Goal: Task Accomplishment & Management: Use online tool/utility

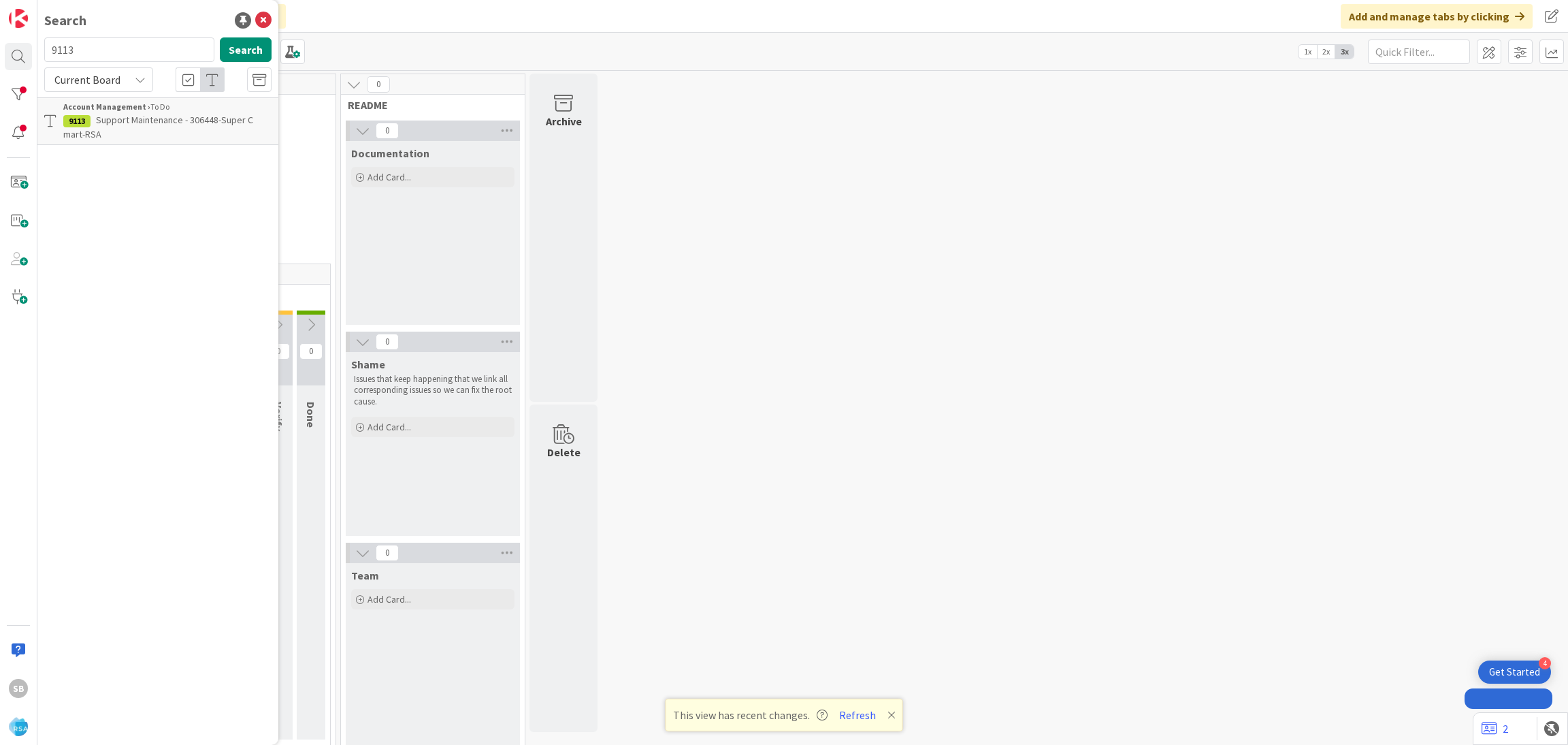
click at [186, 122] on span "Support Maintenance - 306448-Super C mart-RSA" at bounding box center [158, 126] width 190 height 26
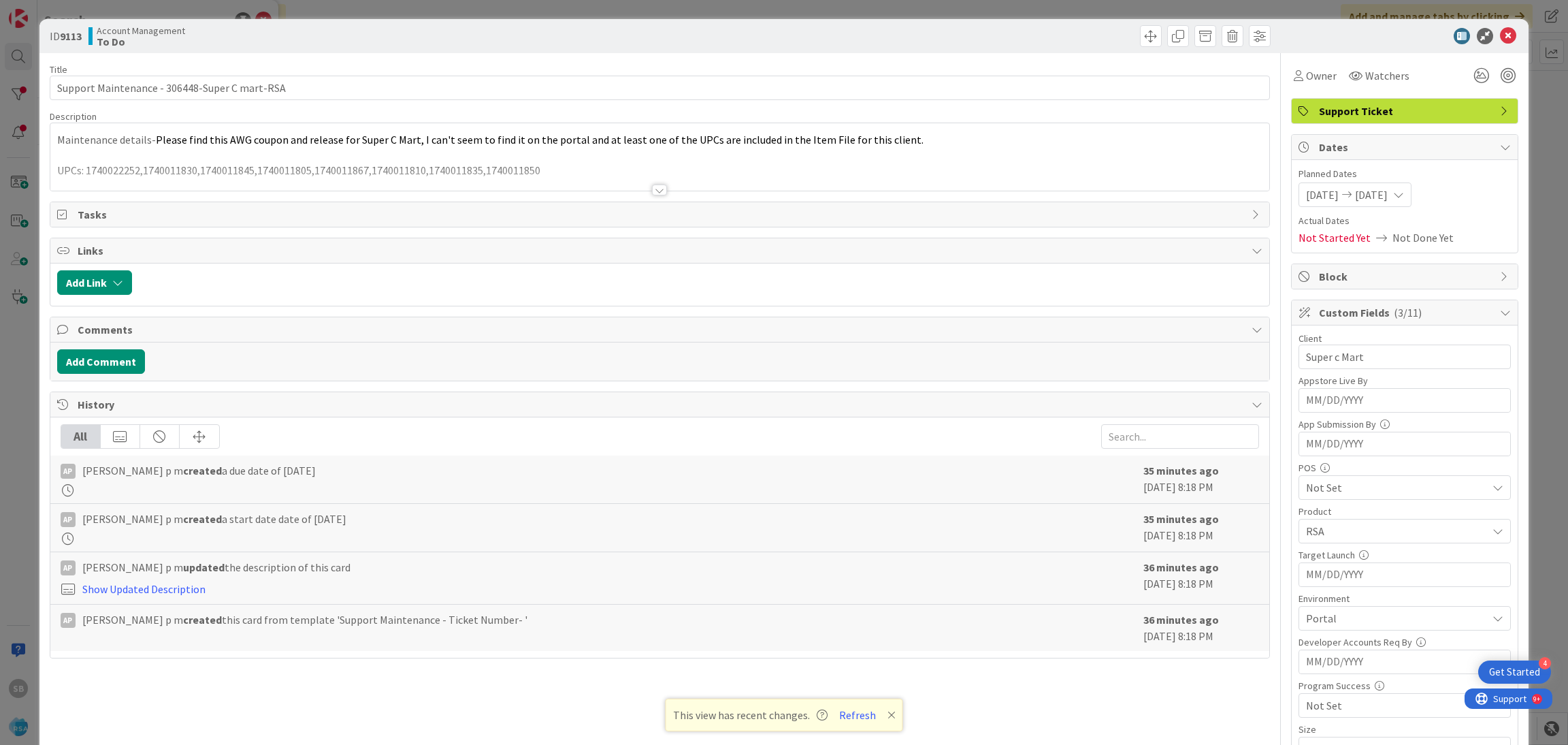
scroll to position [344, 0]
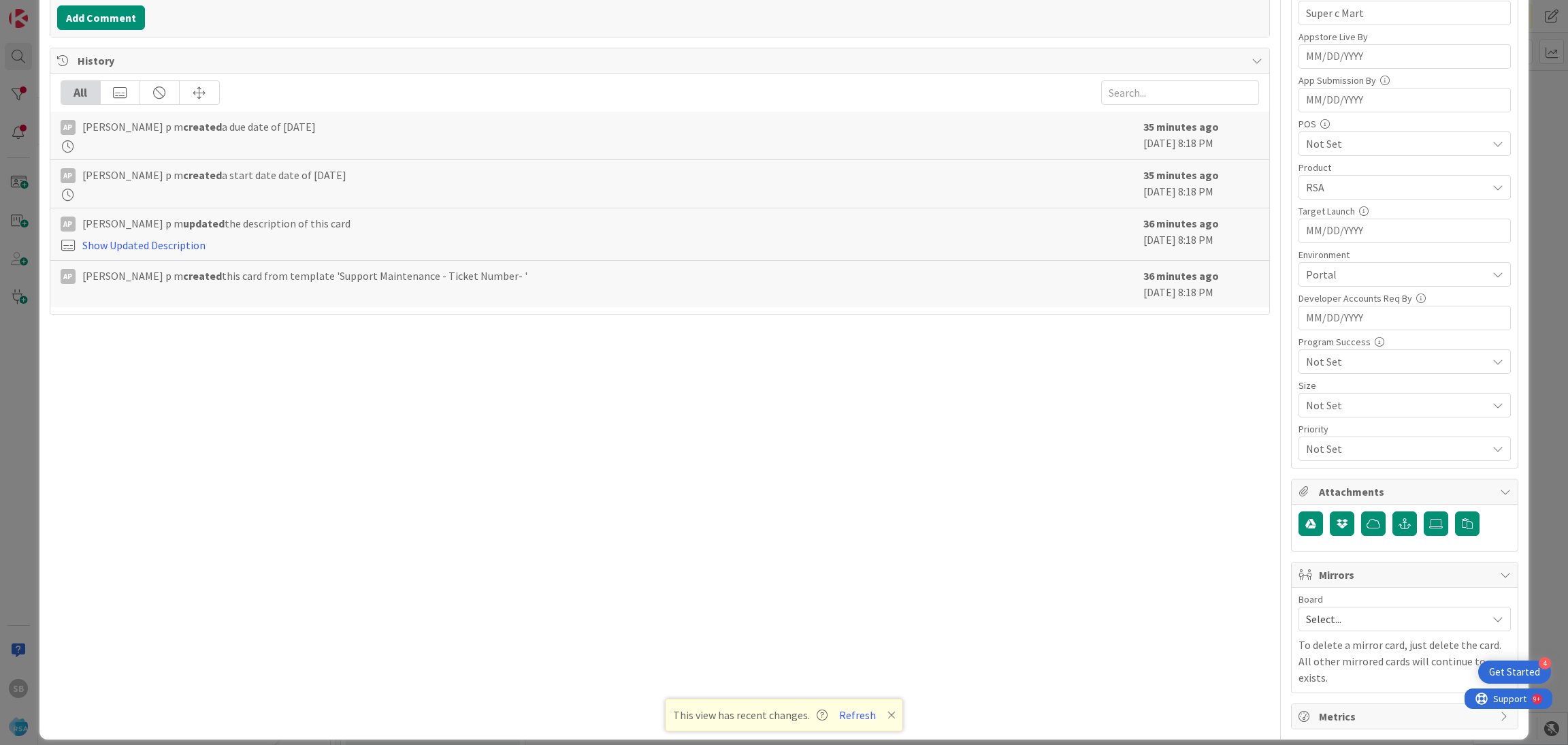
click at [1333, 629] on span "Select..." at bounding box center [1393, 619] width 174 height 19
click at [1328, 701] on span "Software Development" at bounding box center [1413, 707] width 179 height 20
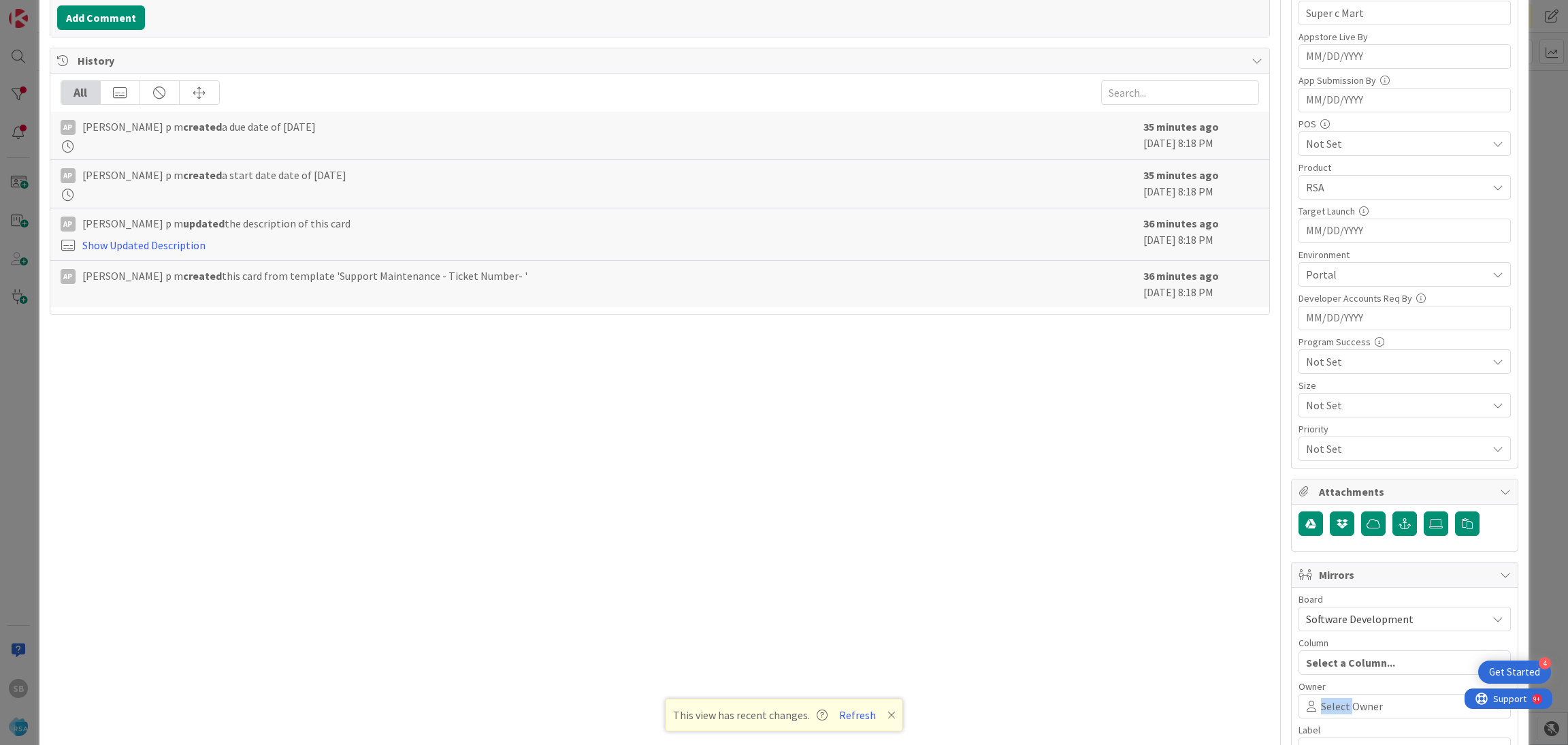
click at [1328, 701] on span "Select Owner" at bounding box center [1352, 707] width 62 height 17
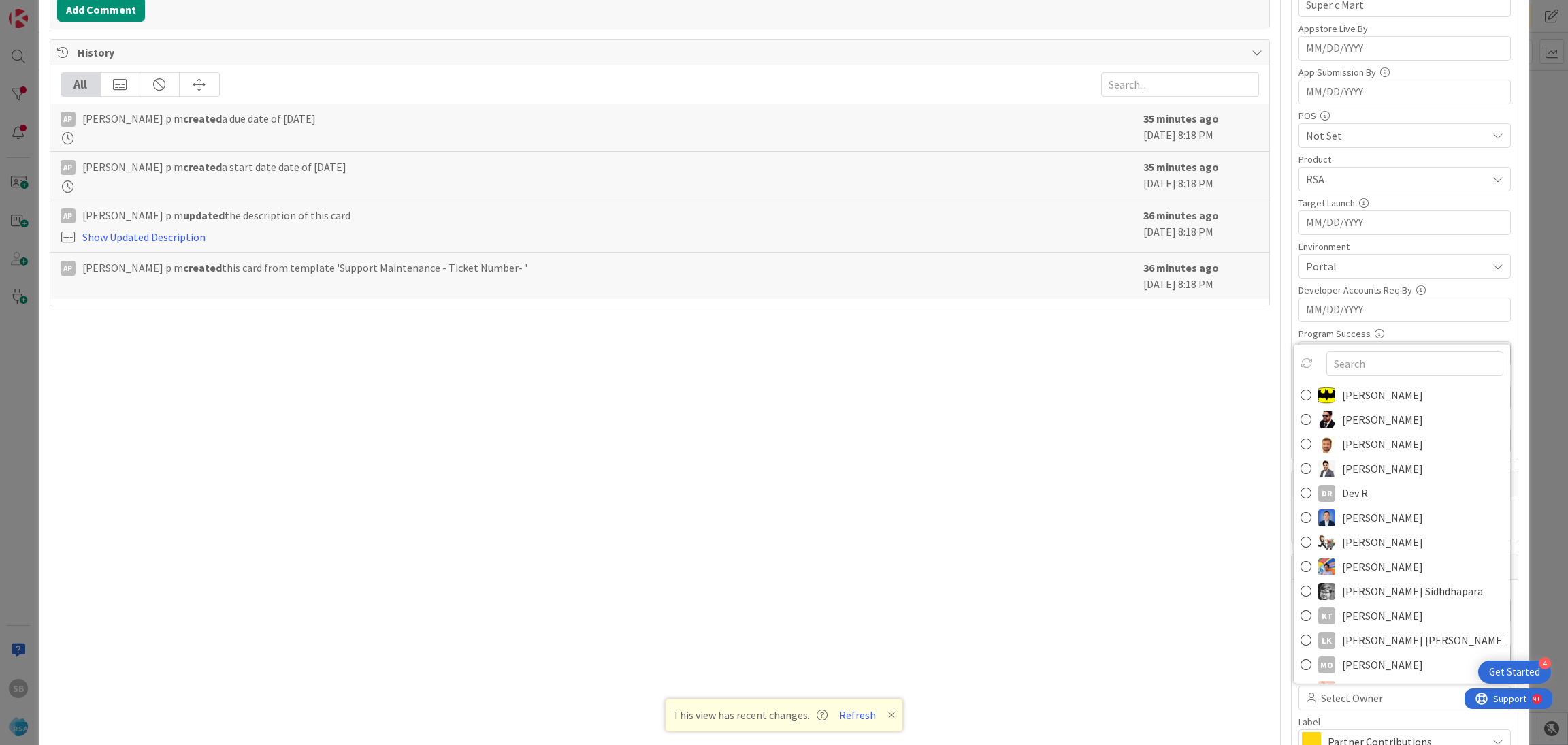
click at [1359, 442] on span "[PERSON_NAME]" at bounding box center [1383, 444] width 81 height 20
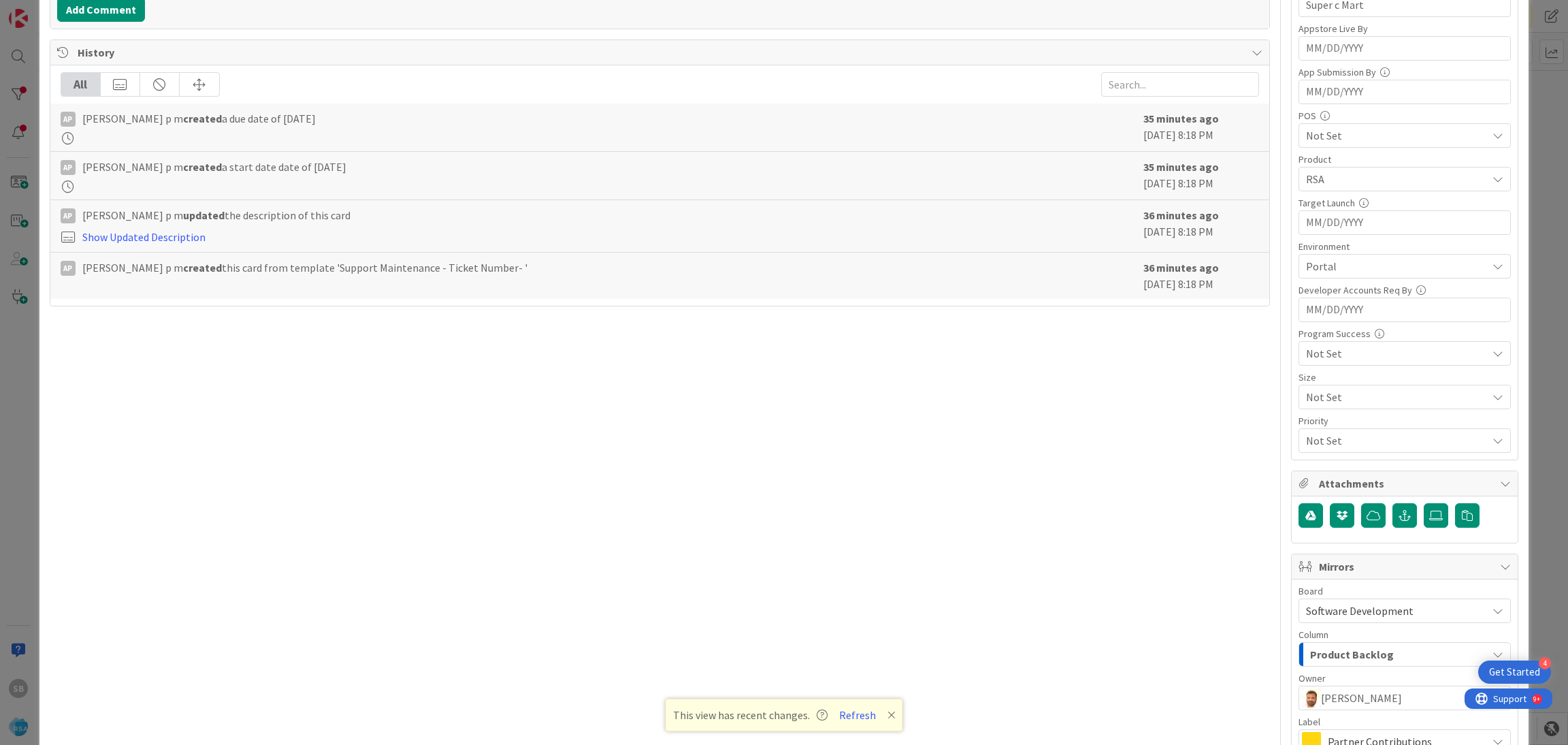
scroll to position [506, 0]
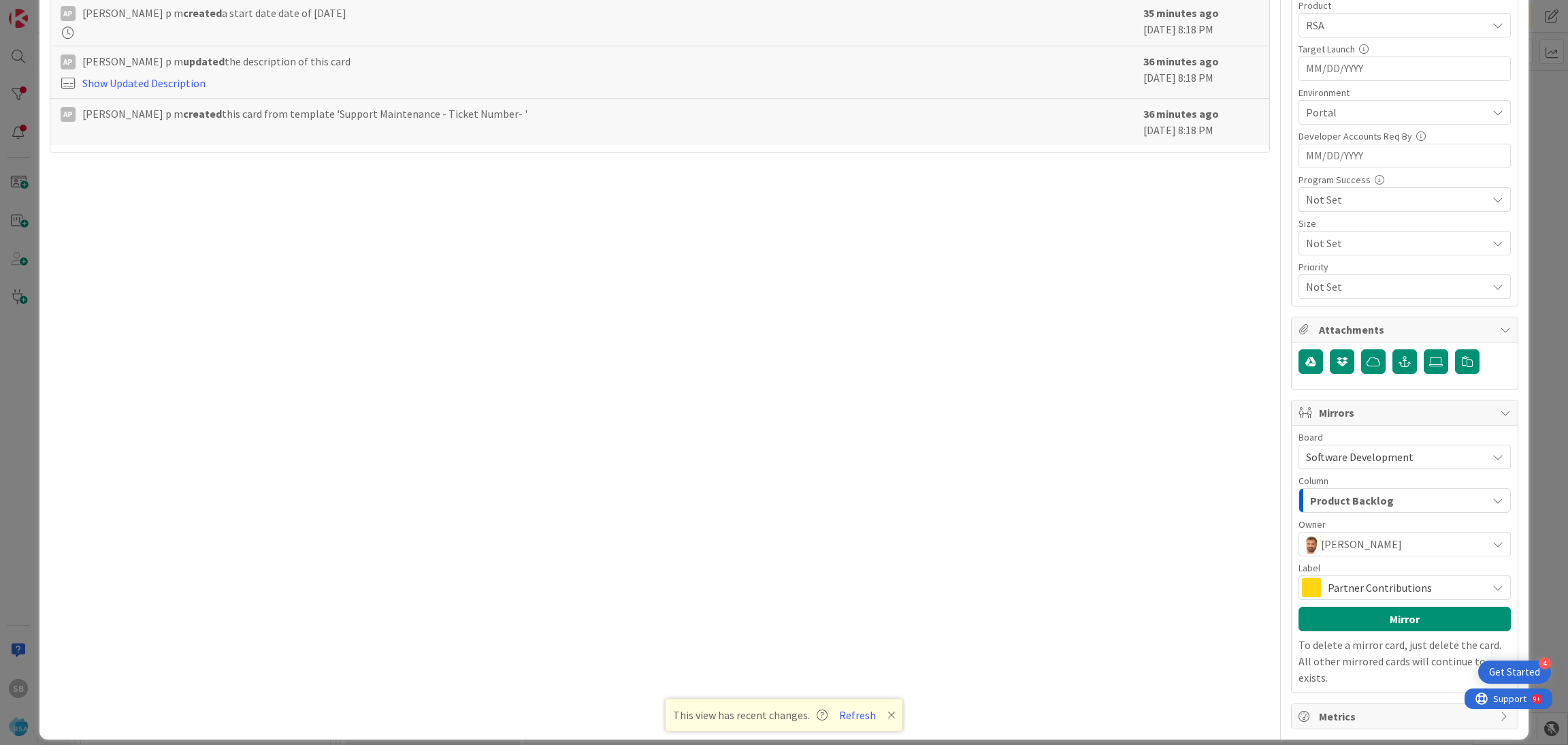
click at [1374, 590] on span "Partner Contributions" at bounding box center [1404, 587] width 152 height 19
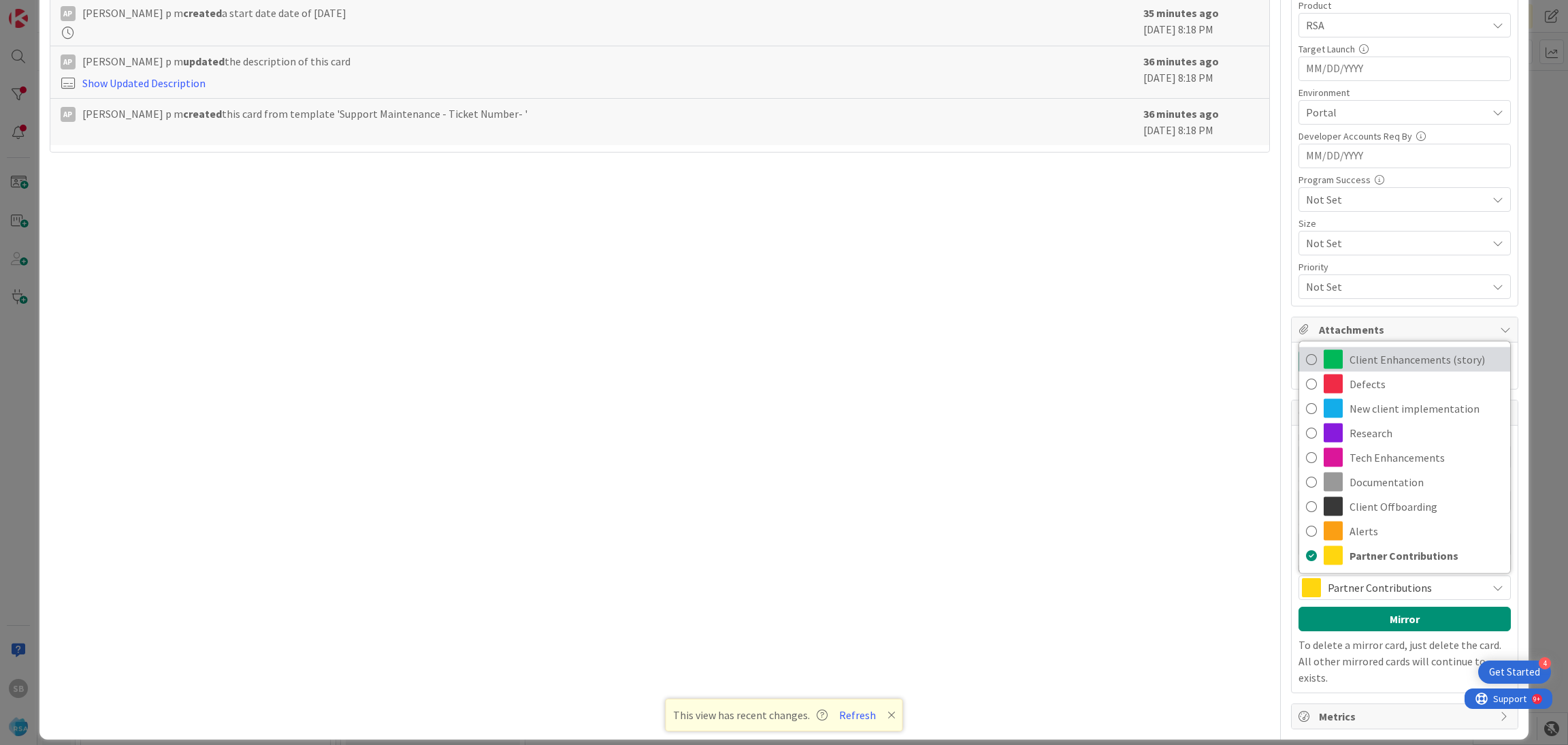
click at [1353, 361] on span "Client Enhancements (story)" at bounding box center [1426, 359] width 154 height 20
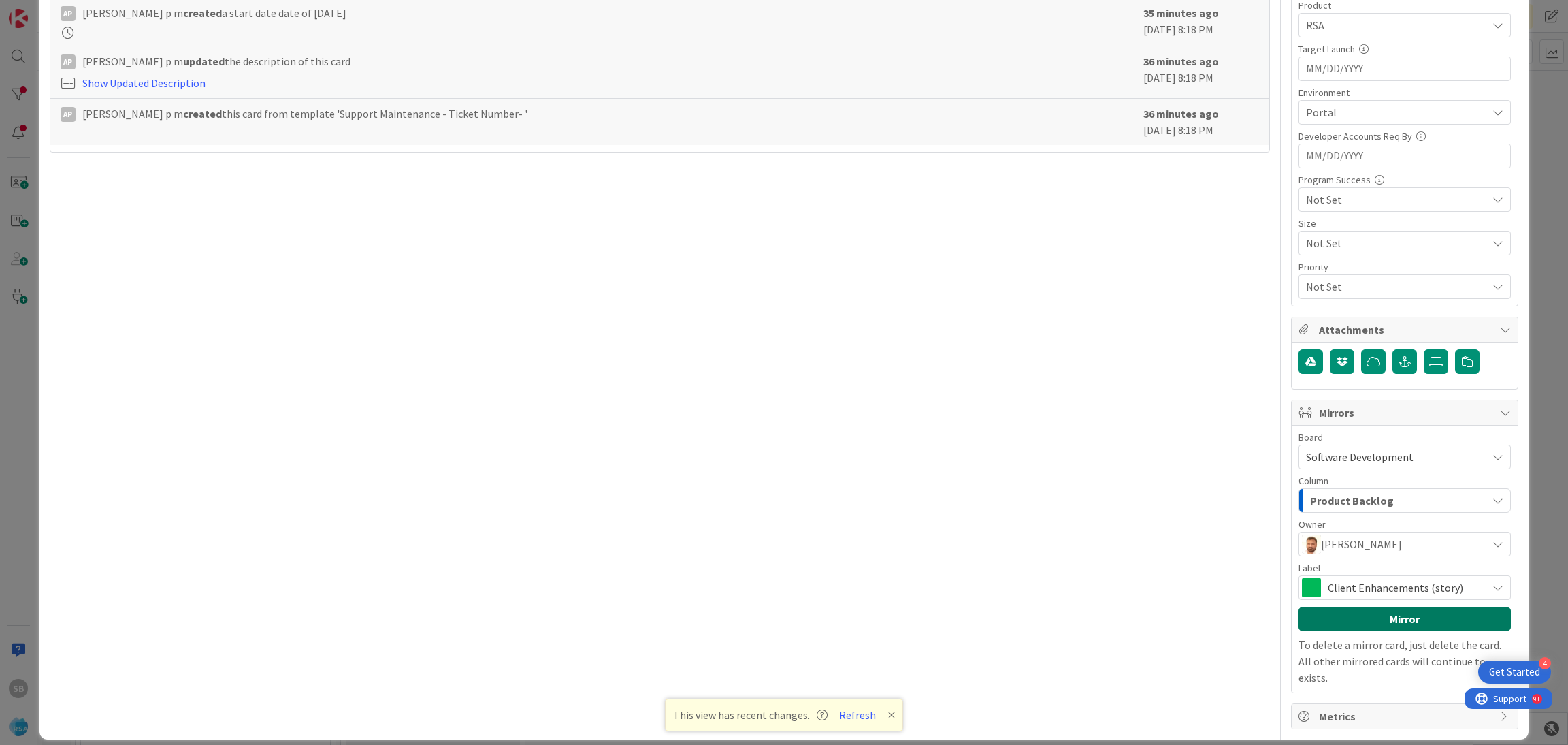
click at [1367, 620] on button "Mirror" at bounding box center [1404, 619] width 212 height 25
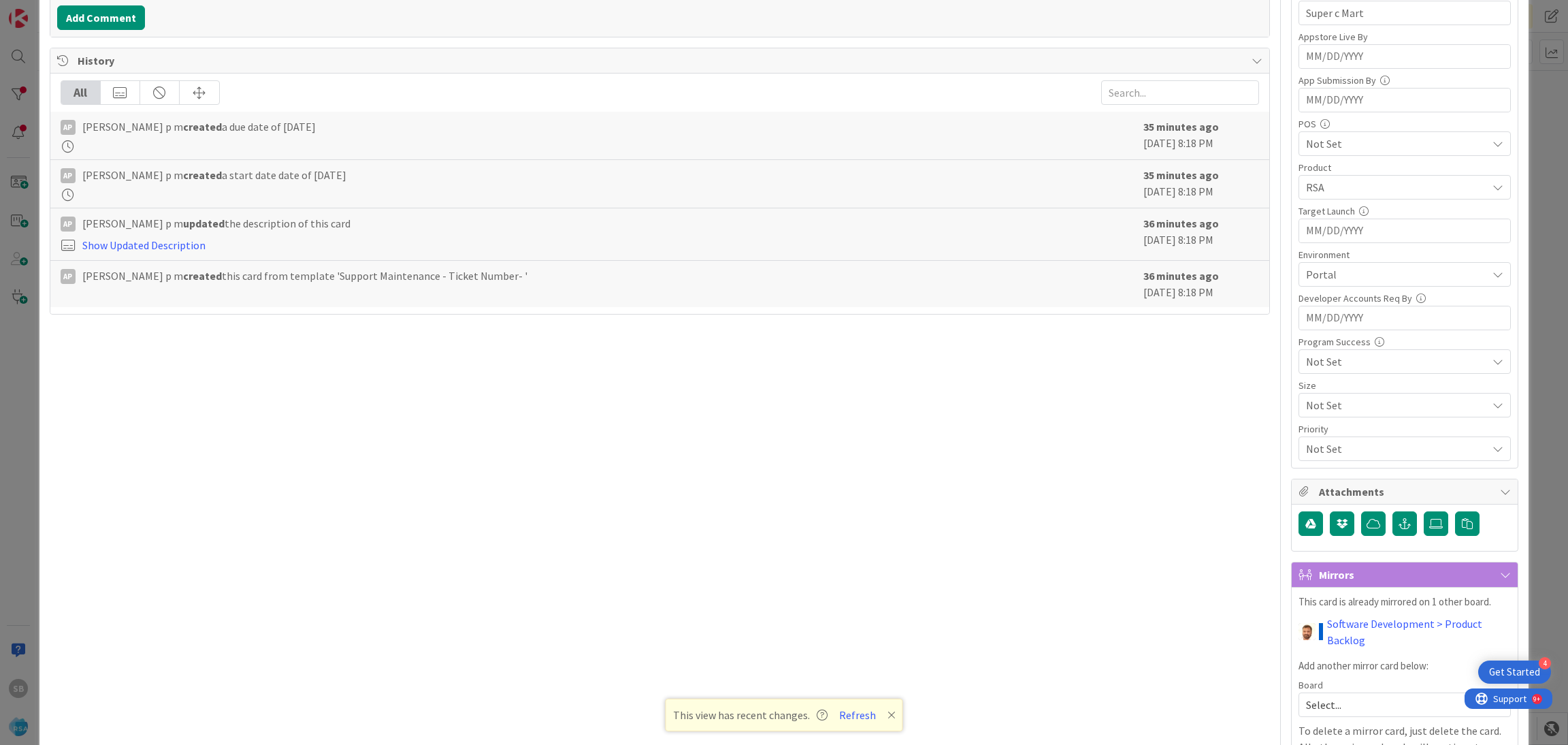
scroll to position [430, 0]
